Goal: Information Seeking & Learning: Learn about a topic

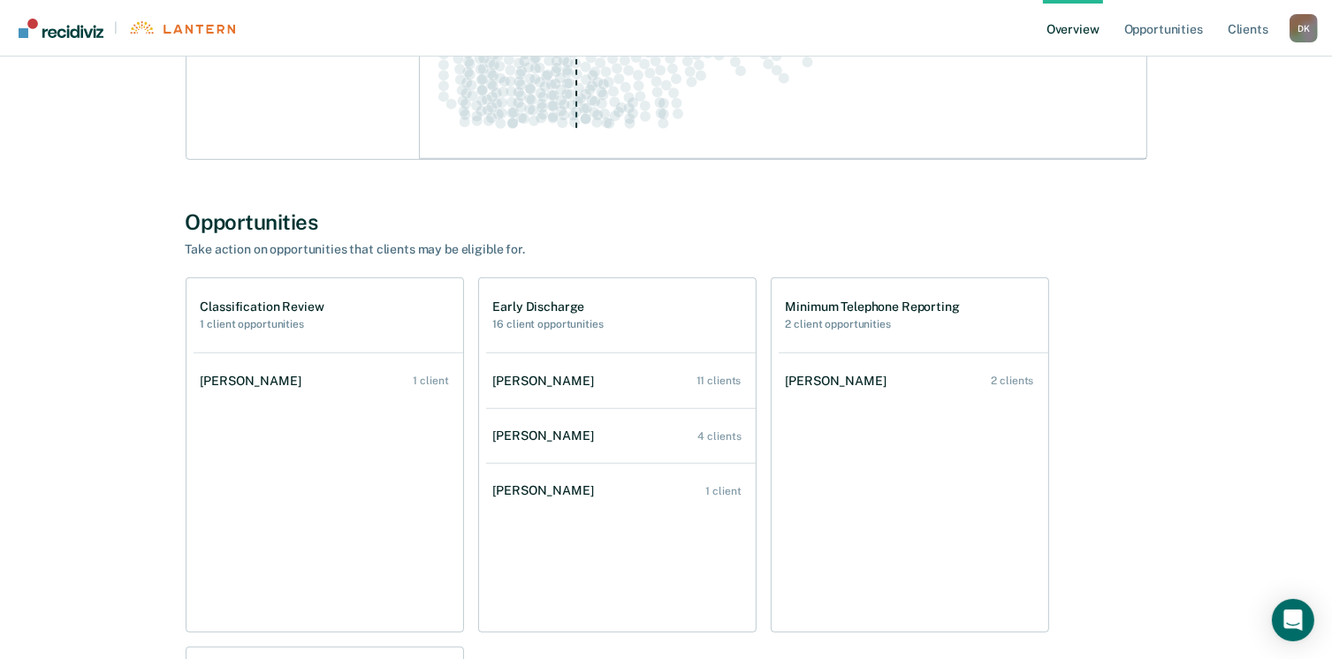
scroll to position [795, 0]
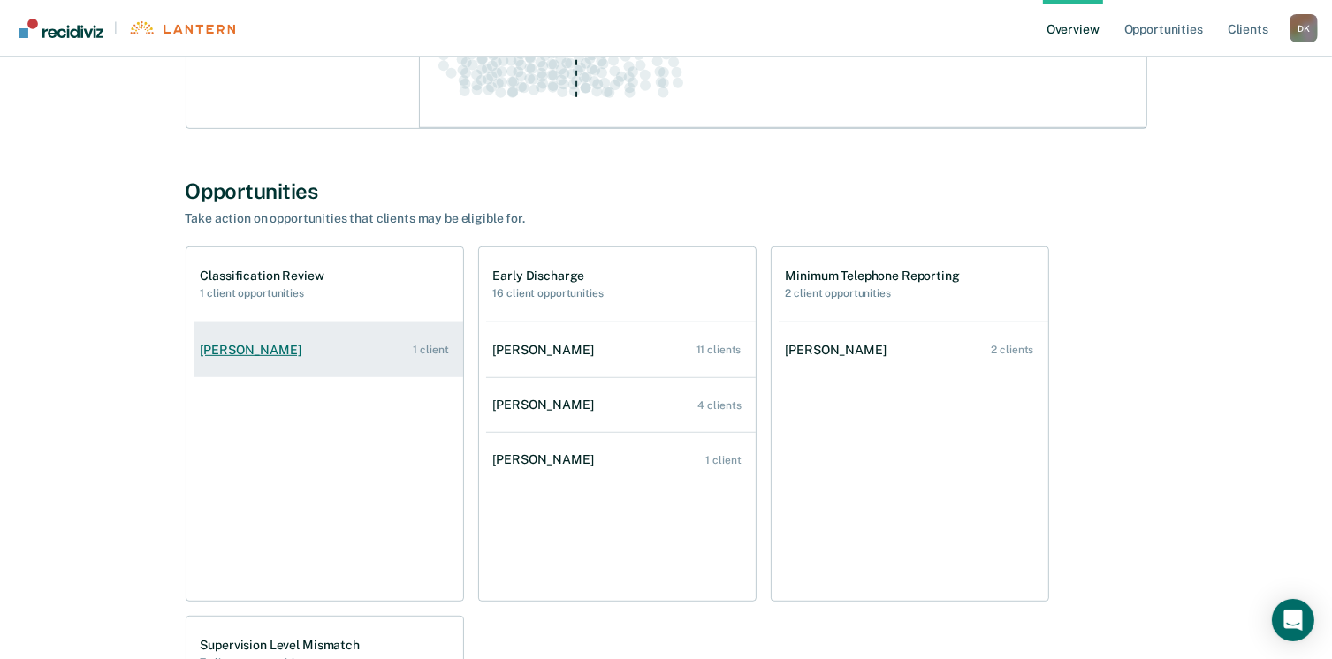
click at [224, 345] on div "[PERSON_NAME]" at bounding box center [255, 350] width 108 height 15
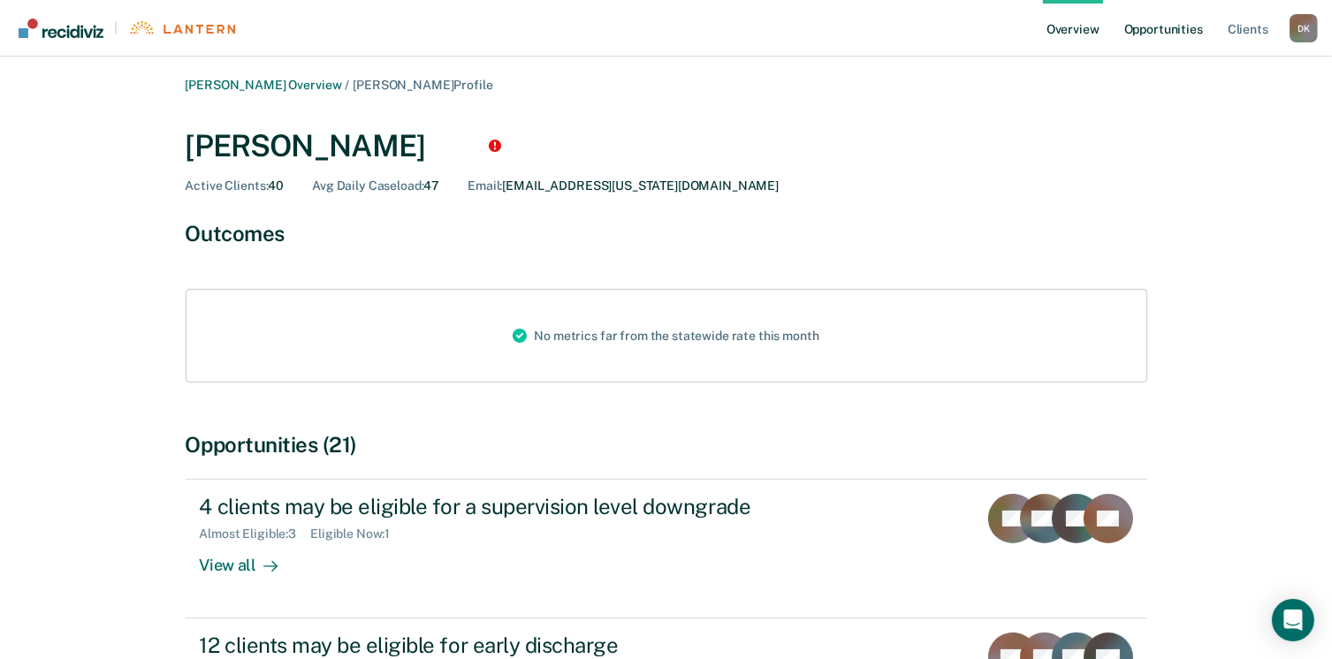
click at [1147, 33] on link "Opportunities" at bounding box center [1164, 28] width 86 height 57
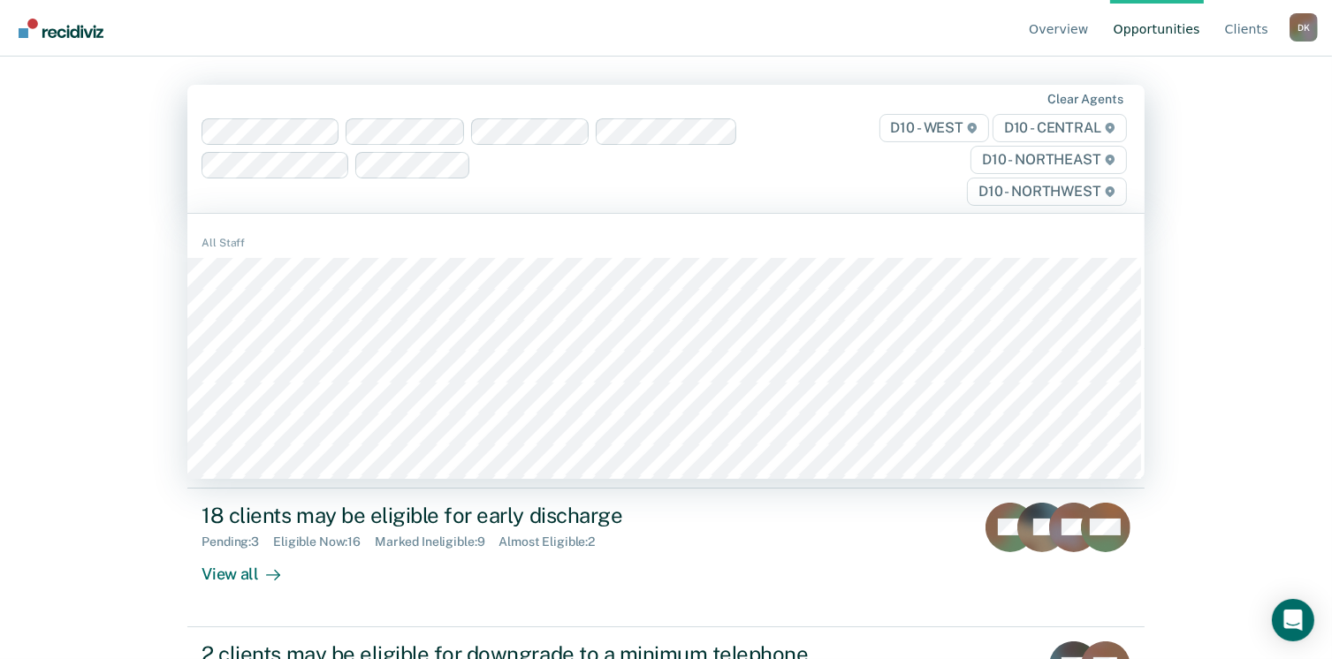
click at [114, 353] on div "Overview Opportunities Client s [PERSON_NAME] D K Profile How it works Log Out …" at bounding box center [666, 329] width 1332 height 659
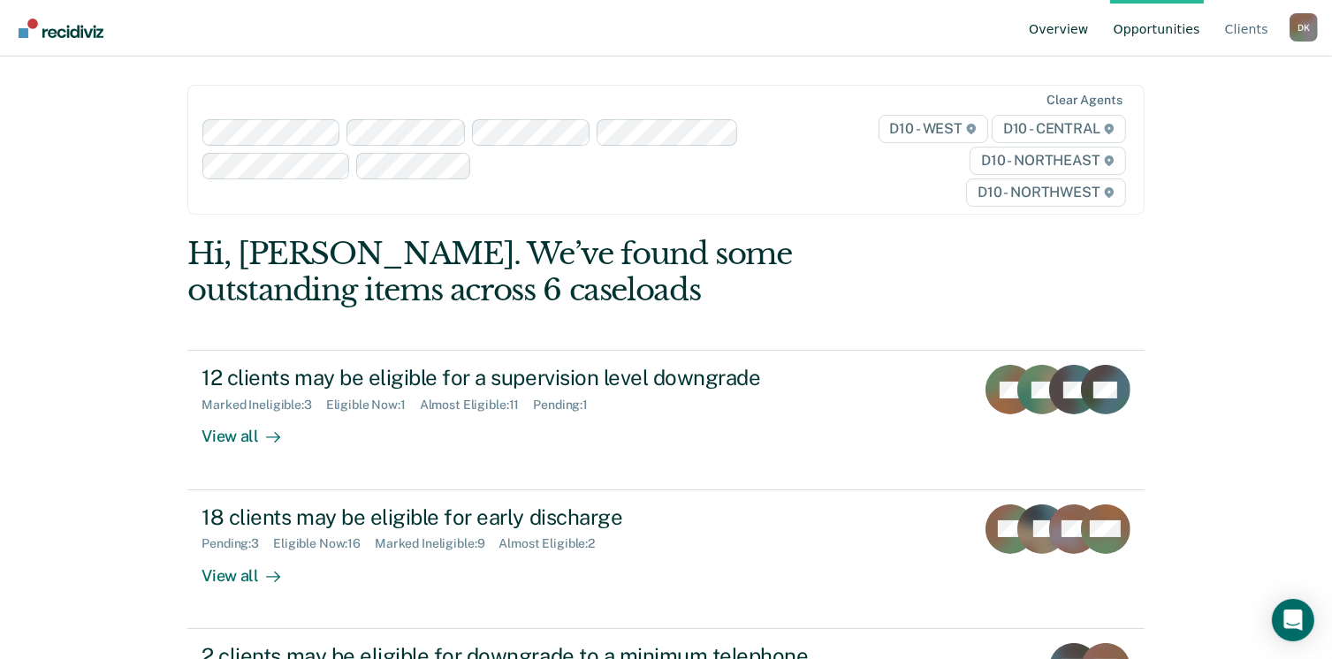
click at [1089, 26] on link "Overview" at bounding box center [1058, 28] width 67 height 57
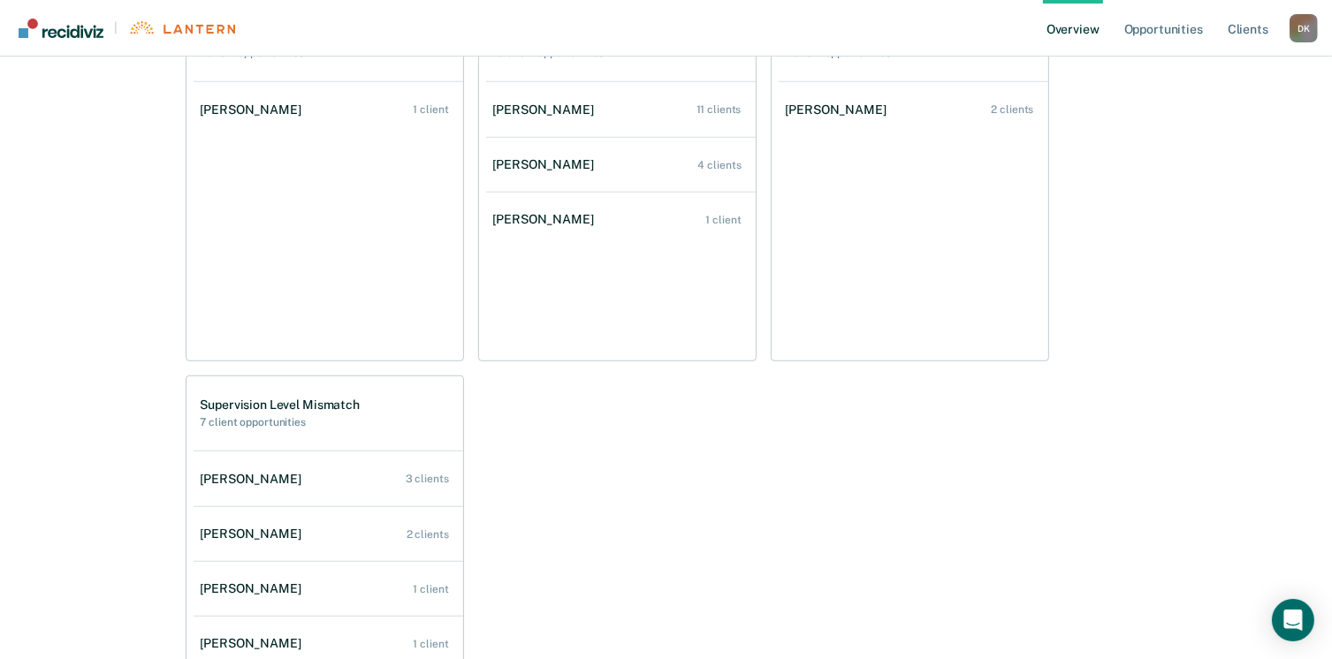
scroll to position [1060, 0]
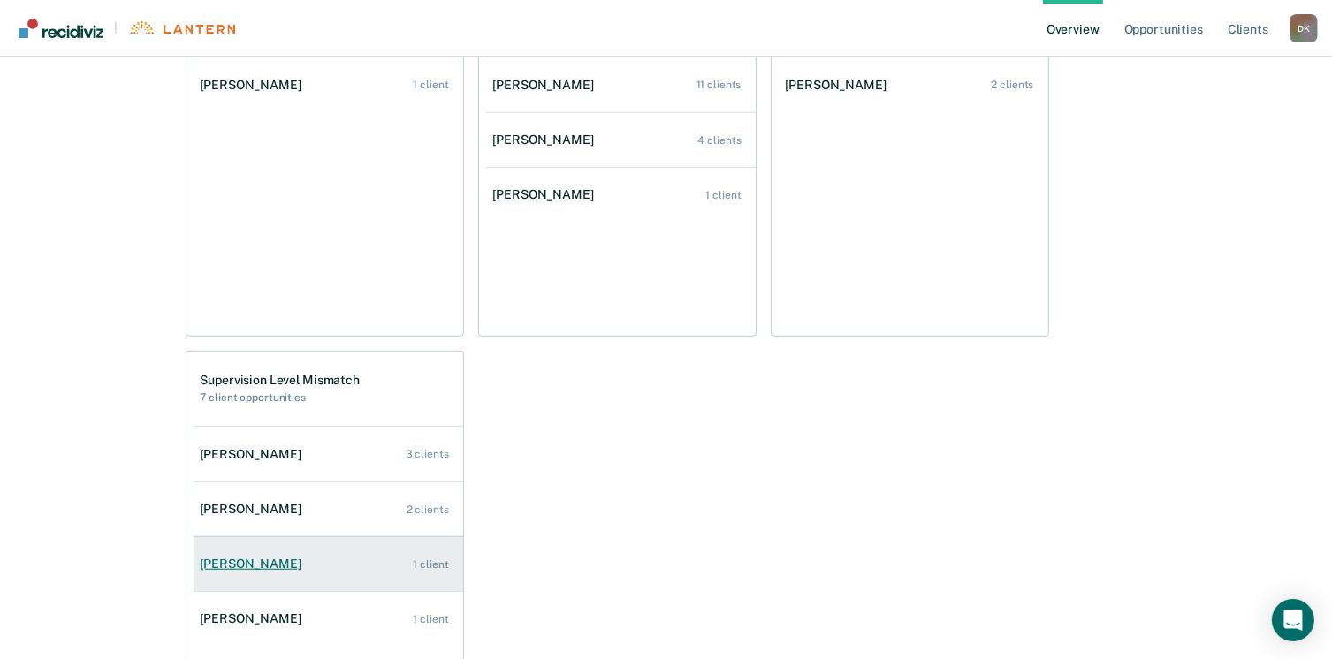
click at [249, 568] on div "[PERSON_NAME]" at bounding box center [255, 564] width 108 height 15
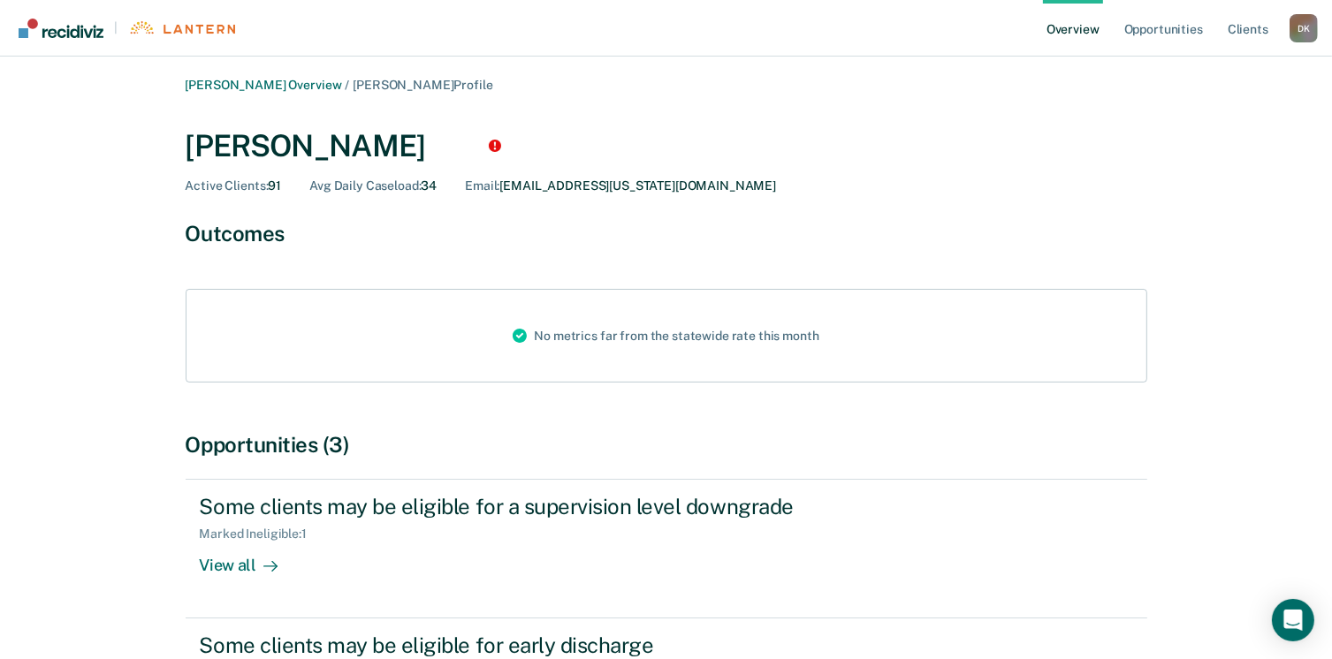
click at [1085, 32] on link "Overview" at bounding box center [1073, 28] width 60 height 57
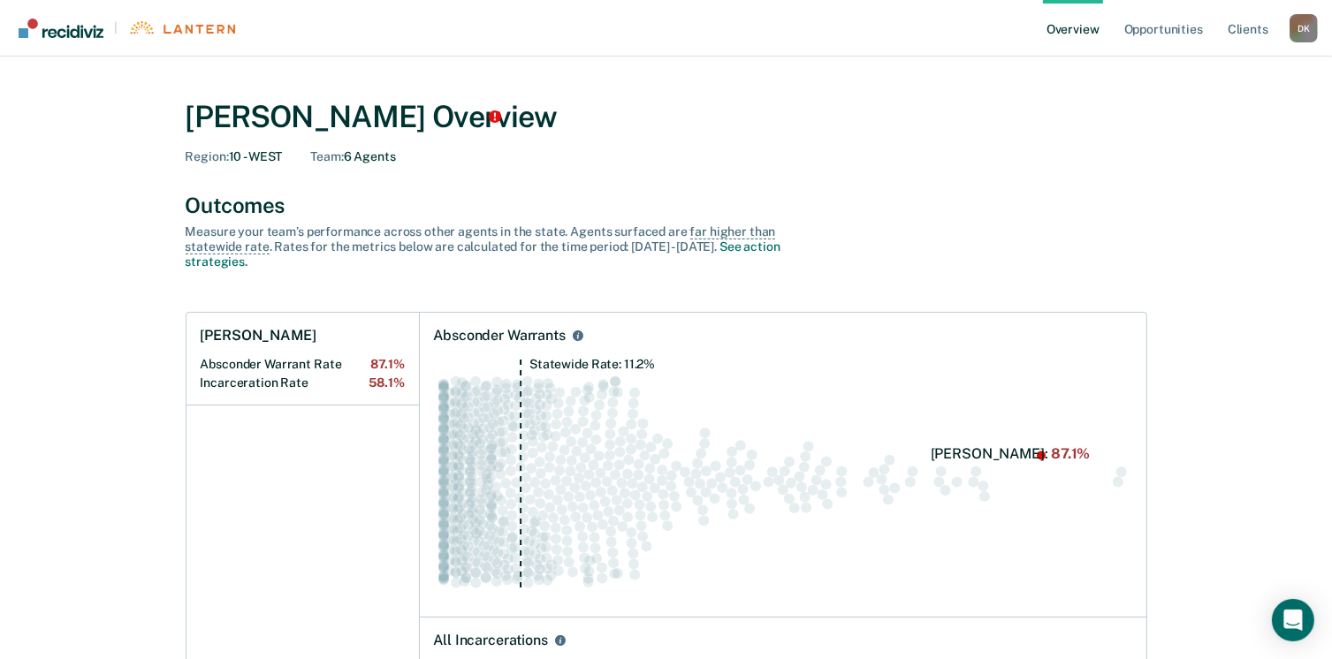
click at [1082, 33] on link "Overview" at bounding box center [1073, 28] width 60 height 57
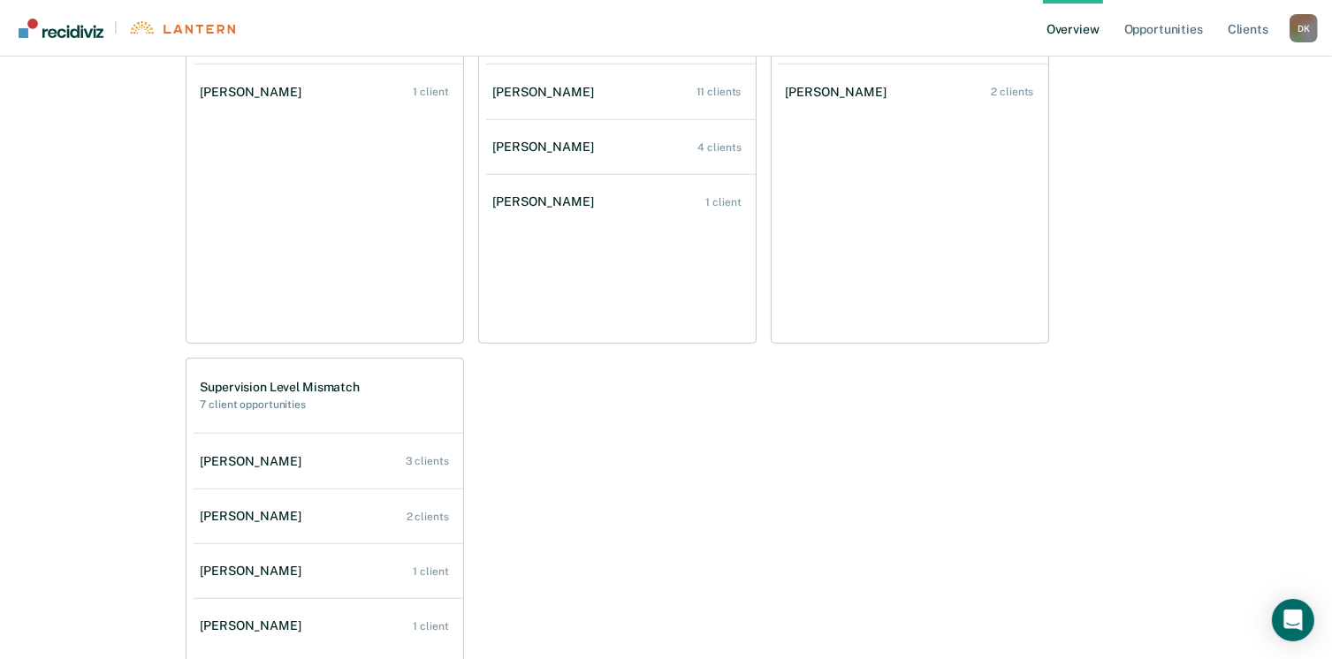
scroll to position [1060, 0]
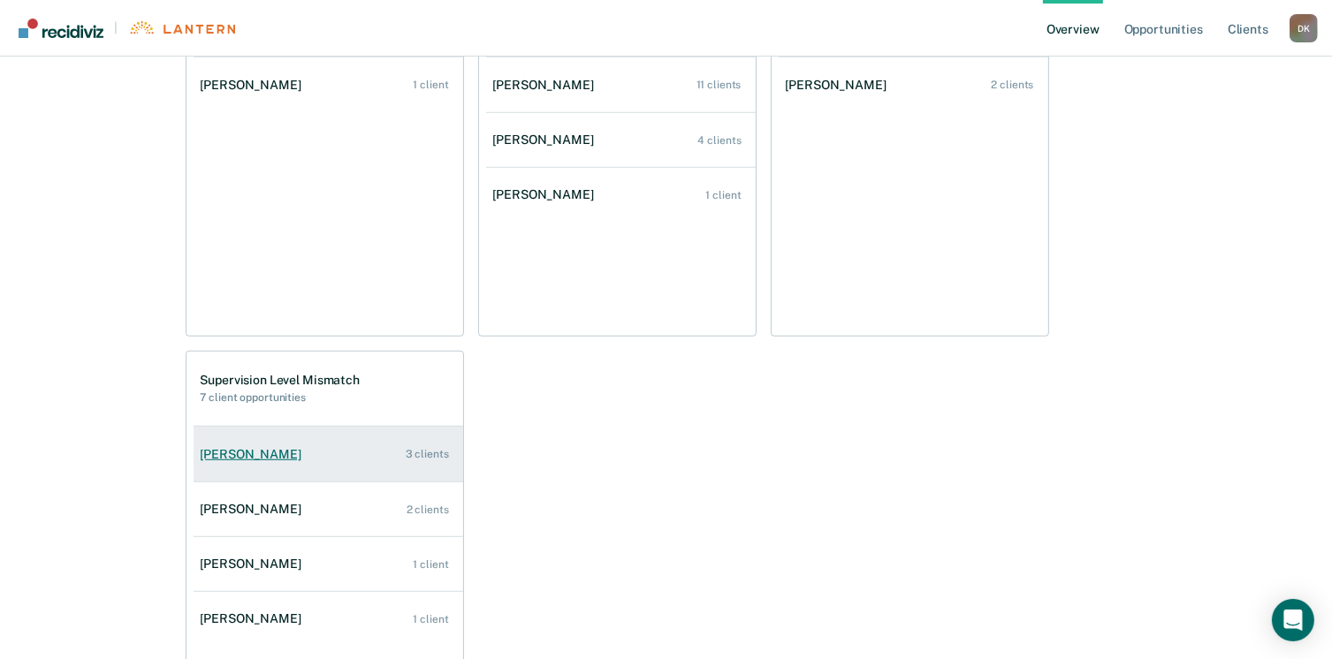
click at [280, 453] on div "[PERSON_NAME]" at bounding box center [255, 454] width 108 height 15
